Goal: Find specific page/section: Find specific page/section

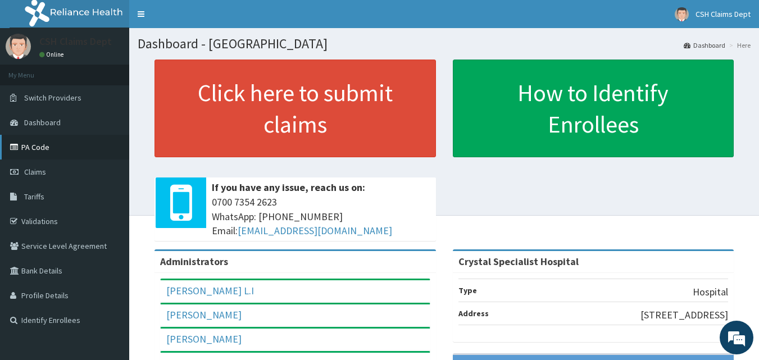
click at [35, 148] on link "PA Code" at bounding box center [64, 147] width 129 height 25
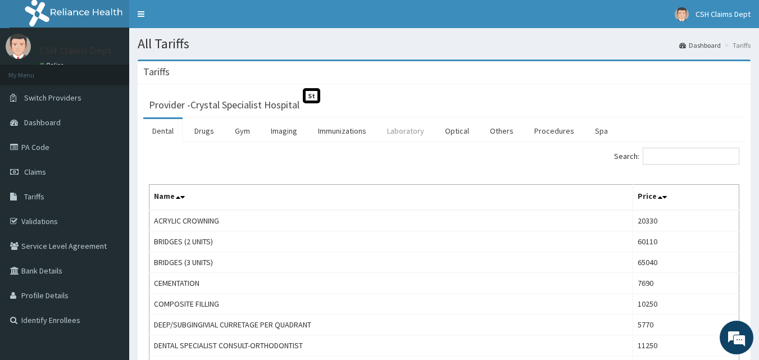
click at [409, 129] on link "Laboratory" at bounding box center [405, 131] width 55 height 24
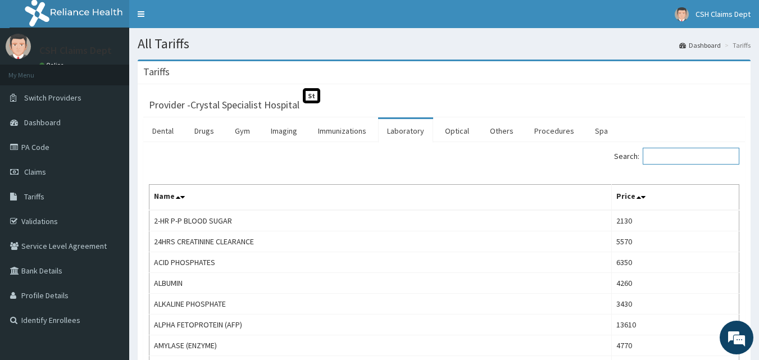
click at [665, 157] on input "Search:" at bounding box center [691, 156] width 97 height 17
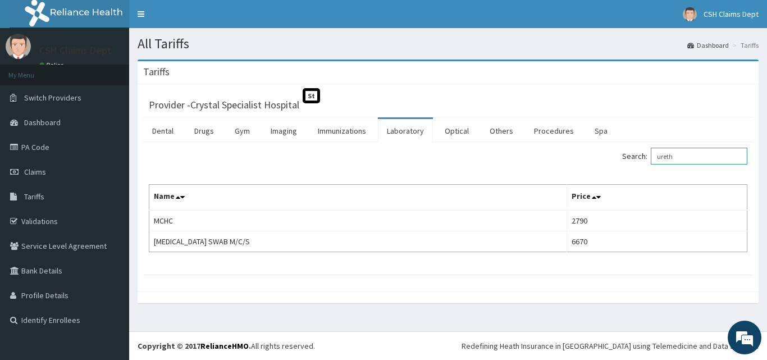
drag, startPoint x: 695, startPoint y: 161, endPoint x: 641, endPoint y: 161, distance: 53.9
click at [642, 161] on label "Search: ureth" at bounding box center [684, 156] width 125 height 17
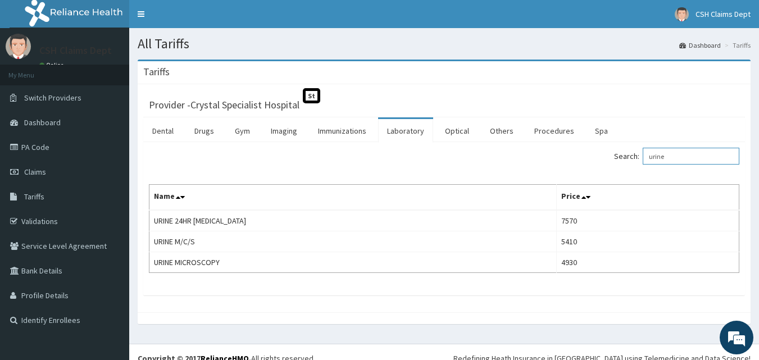
drag, startPoint x: 683, startPoint y: 158, endPoint x: 622, endPoint y: 149, distance: 61.9
click at [622, 149] on div "Search: urine" at bounding box center [596, 158] width 287 height 20
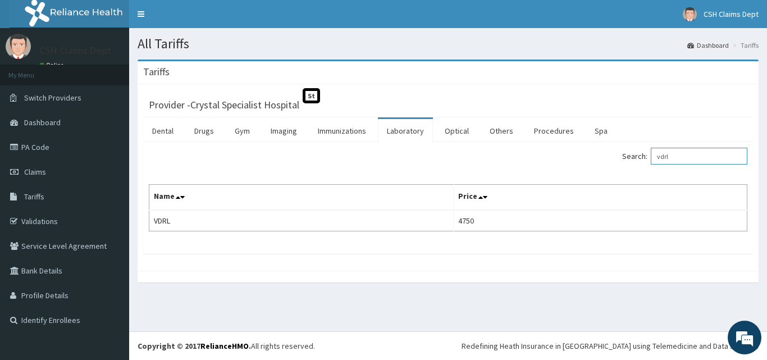
type input "vdrl"
click at [34, 149] on link "PA Code" at bounding box center [64, 147] width 129 height 25
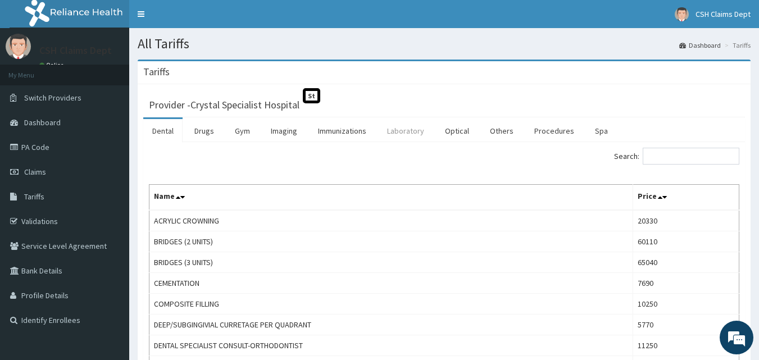
click at [398, 130] on link "Laboratory" at bounding box center [405, 131] width 55 height 24
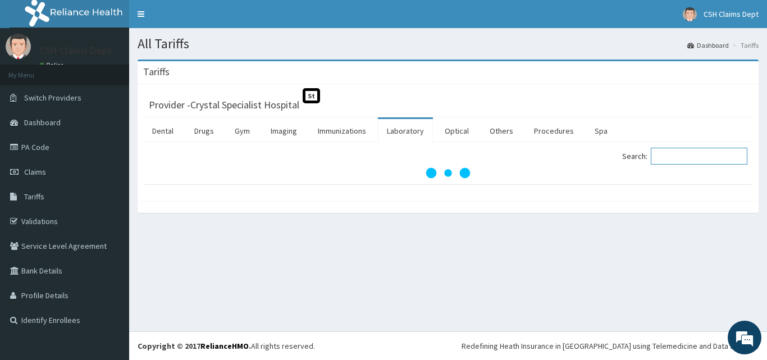
click at [668, 155] on input "Search:" at bounding box center [699, 156] width 97 height 17
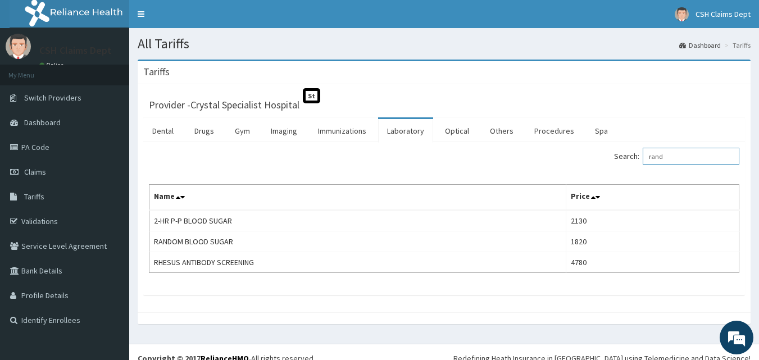
type input "rand"
